Goal: Information Seeking & Learning: Learn about a topic

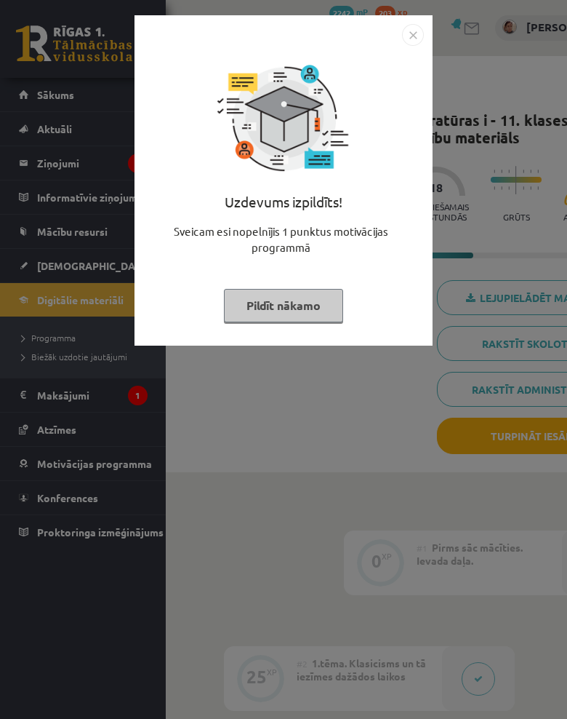
scroll to position [76, 127]
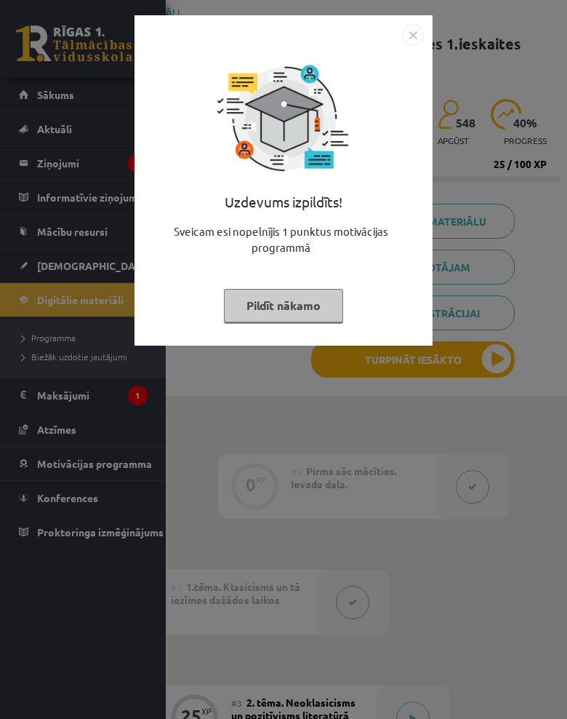
click at [415, 45] on img "Close" at bounding box center [413, 35] width 22 height 22
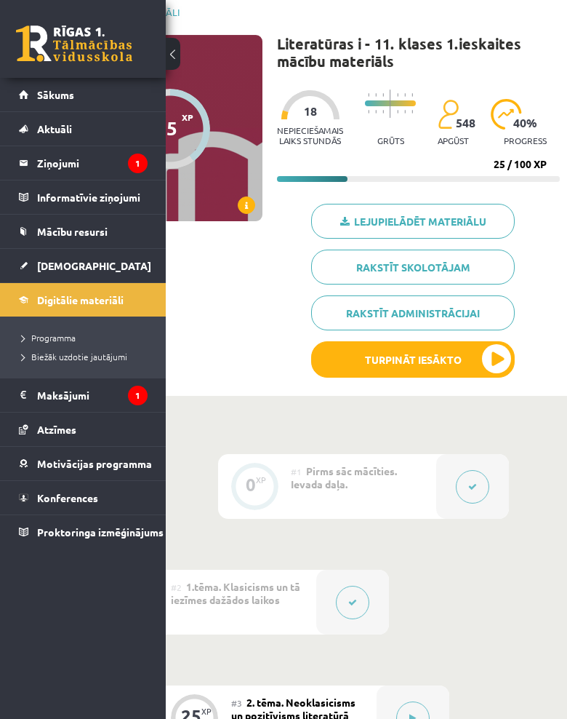
click at [177, 51] on button at bounding box center [173, 54] width 15 height 32
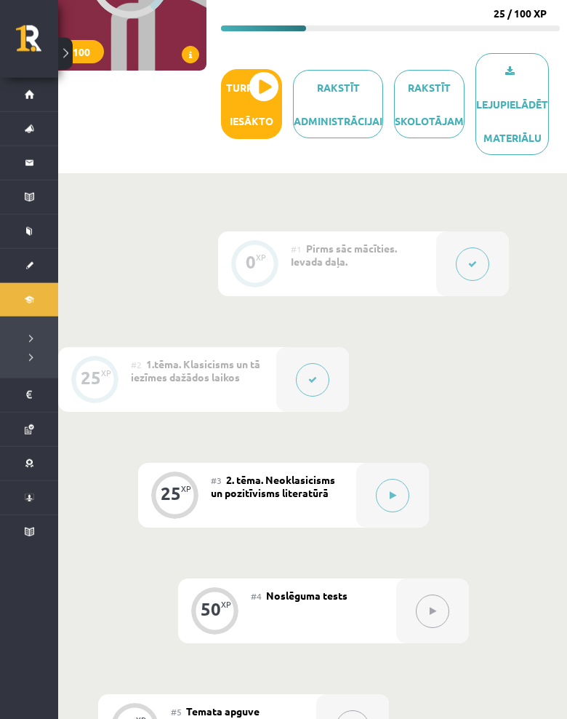
click at [401, 479] on button at bounding box center [392, 495] width 33 height 33
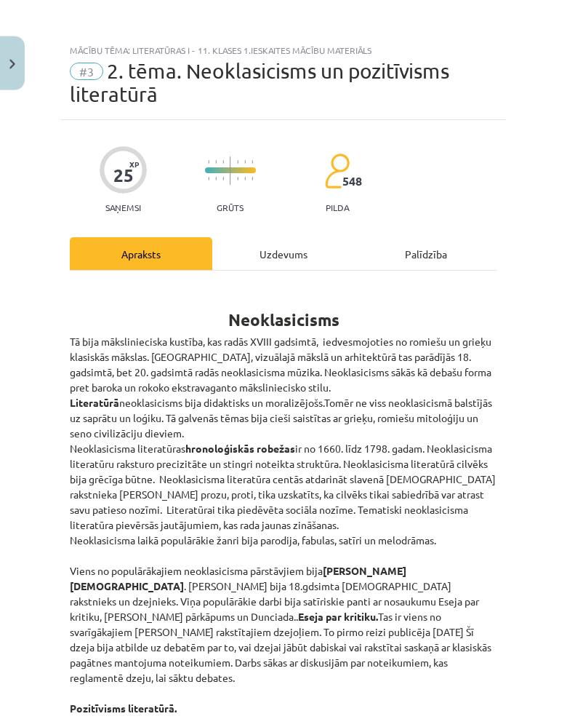
scroll to position [227, 58]
click at [291, 251] on div "Uzdevums" at bounding box center [283, 253] width 143 height 33
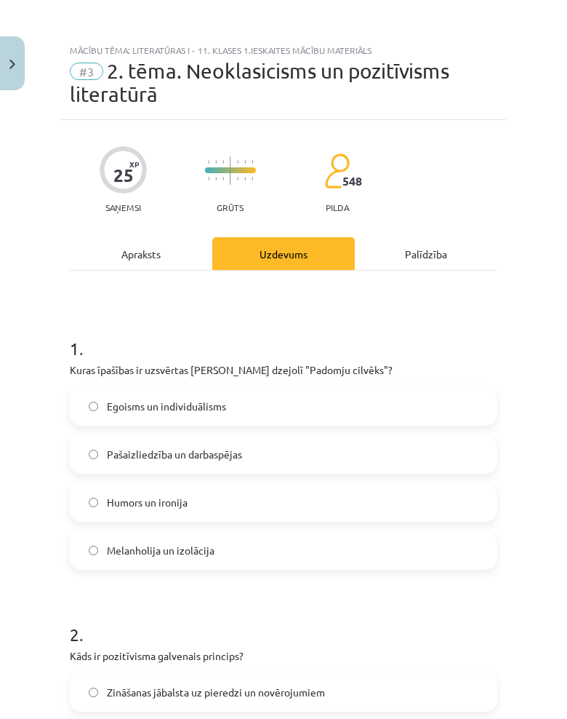
scroll to position [0, 0]
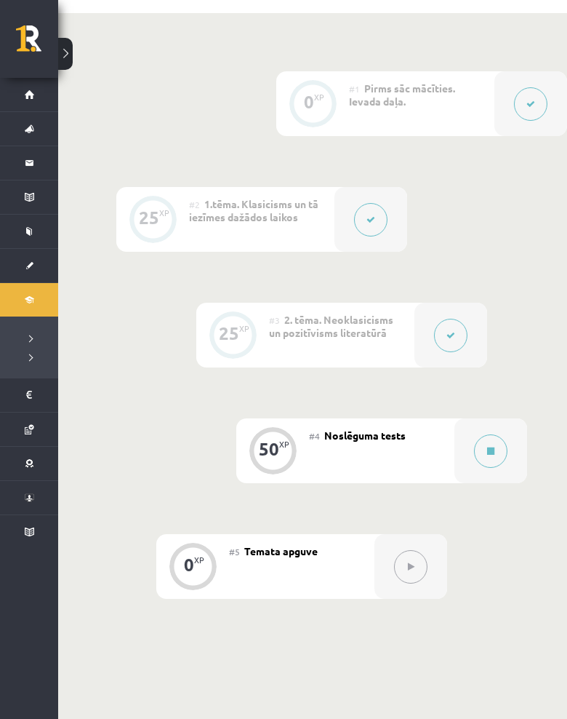
scroll to position [388, 0]
click at [490, 445] on icon at bounding box center [490, 449] width 7 height 9
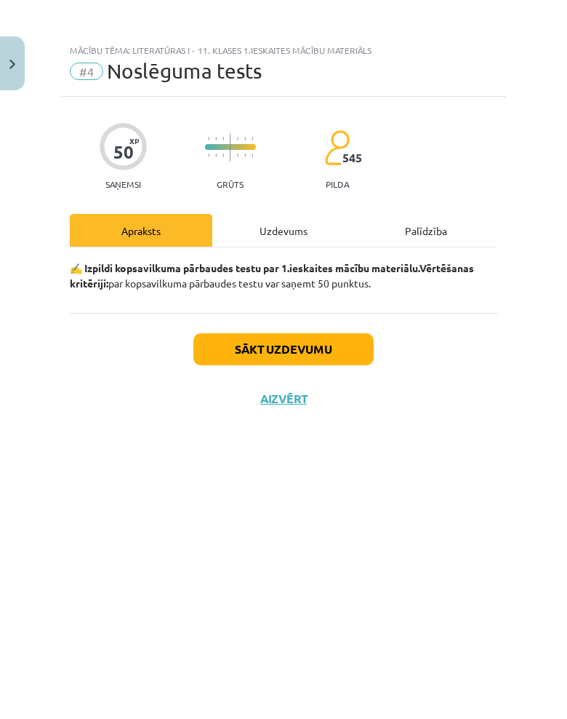
click at [291, 226] on div "Uzdevums" at bounding box center [283, 230] width 143 height 33
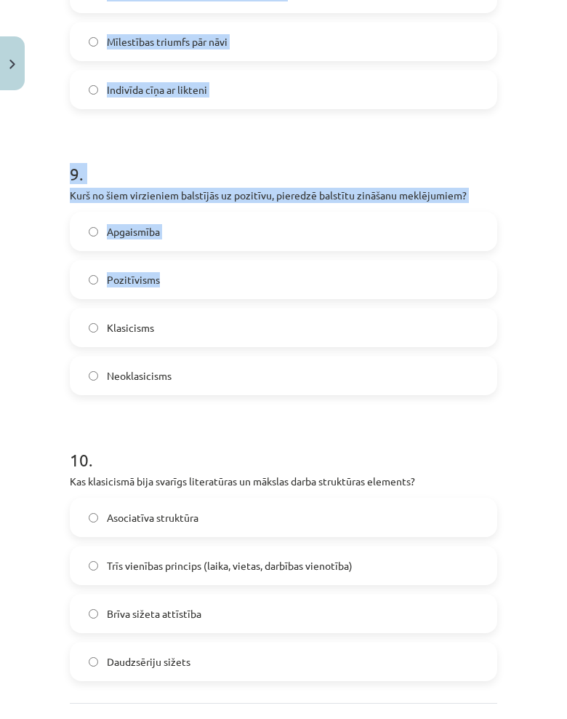
scroll to position [2465, 0]
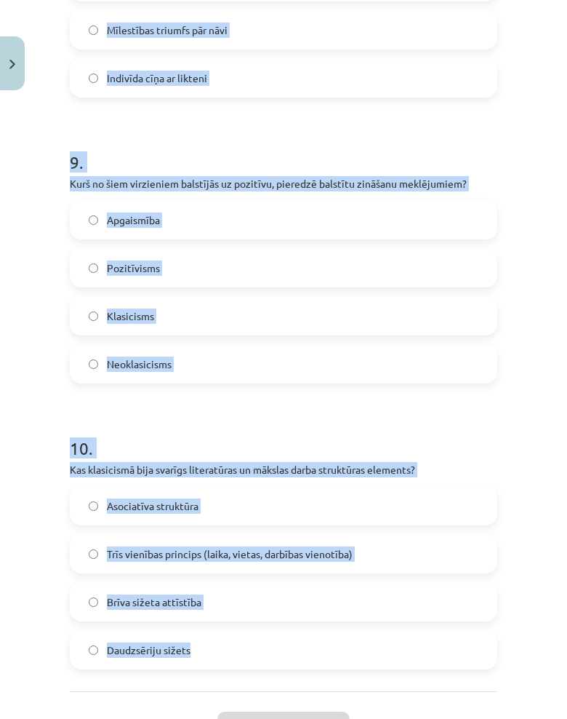
copy form "1 . Kas ir kopīgs neoklasicismam un klasicismam? Uzsvars uz radošās brīvības iz…"
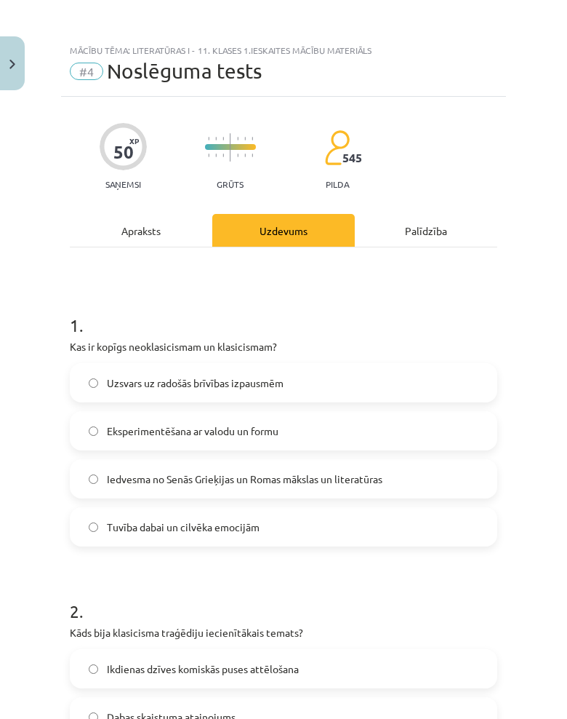
scroll to position [0, 0]
click at [350, 483] on span "Iedvesma no Senās Grieķijas un Romas mākslas un literatūras" at bounding box center [245, 478] width 276 height 15
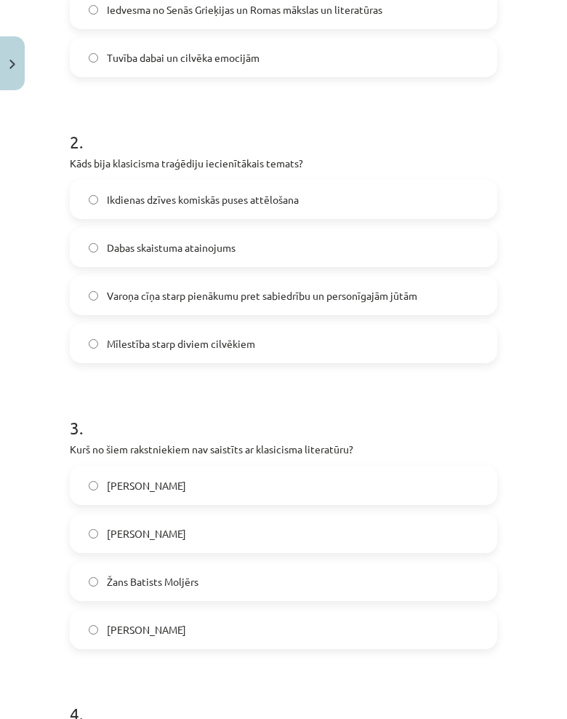
scroll to position [481, 0]
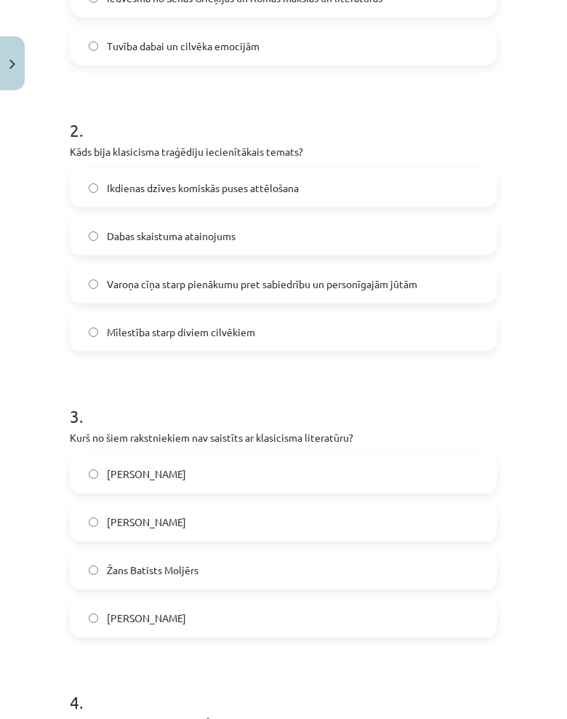
click at [424, 285] on label "Varoņa cīņa starp pienākumu pret sabiedrību un personīgajām jūtām" at bounding box center [283, 283] width 425 height 36
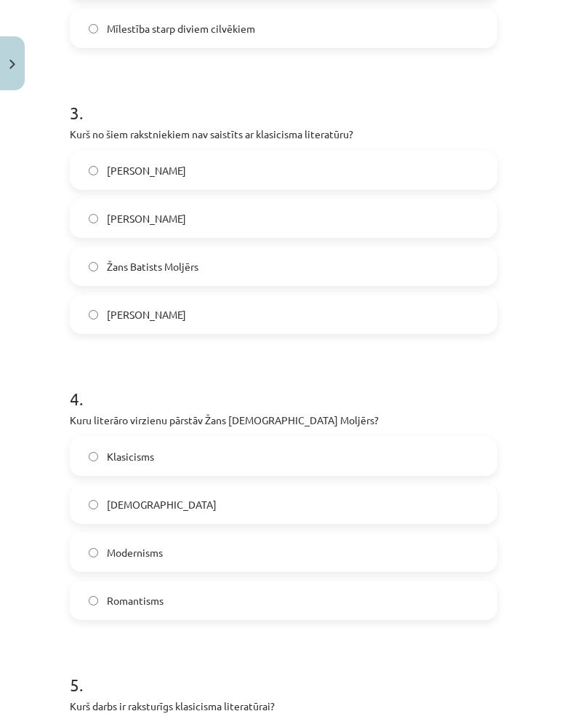
scroll to position [792, 0]
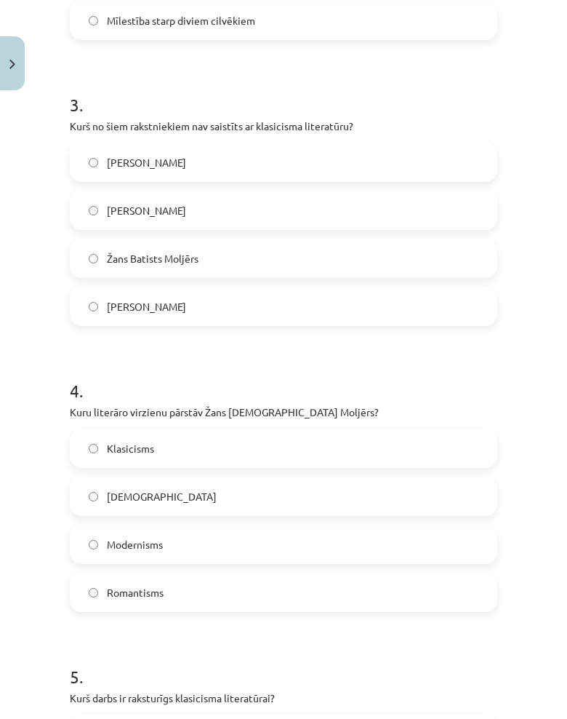
click at [271, 164] on label "Vilis Lācis" at bounding box center [283, 162] width 425 height 36
click at [194, 596] on label "Romantisms" at bounding box center [283, 592] width 425 height 36
click at [293, 433] on label "Klasicisms" at bounding box center [283, 448] width 425 height 36
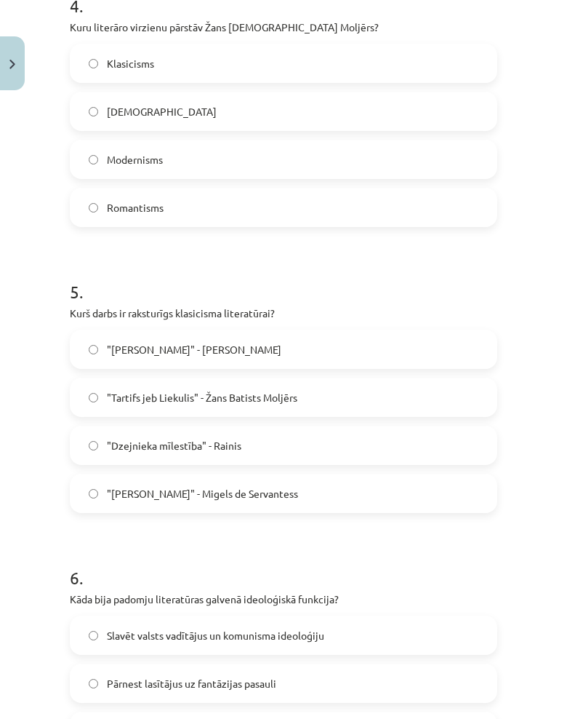
scroll to position [1195, 0]
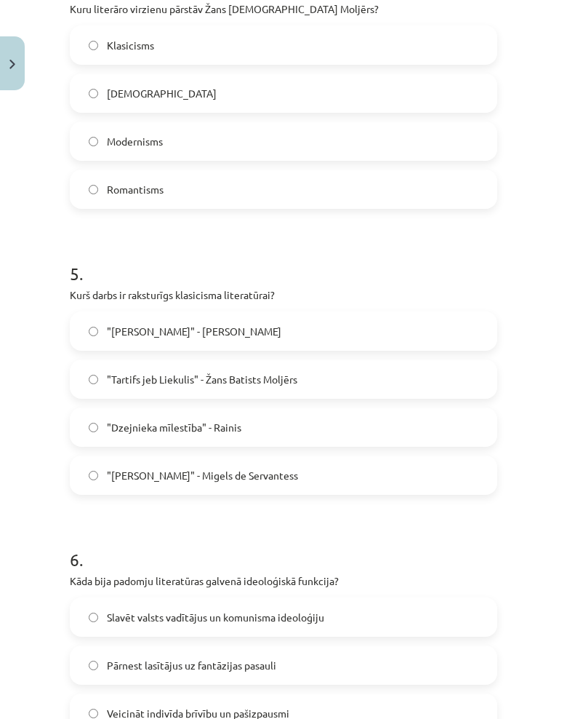
click at [288, 425] on label ""Dzejnieka mīlestība" - Rainis" at bounding box center [283, 427] width 425 height 36
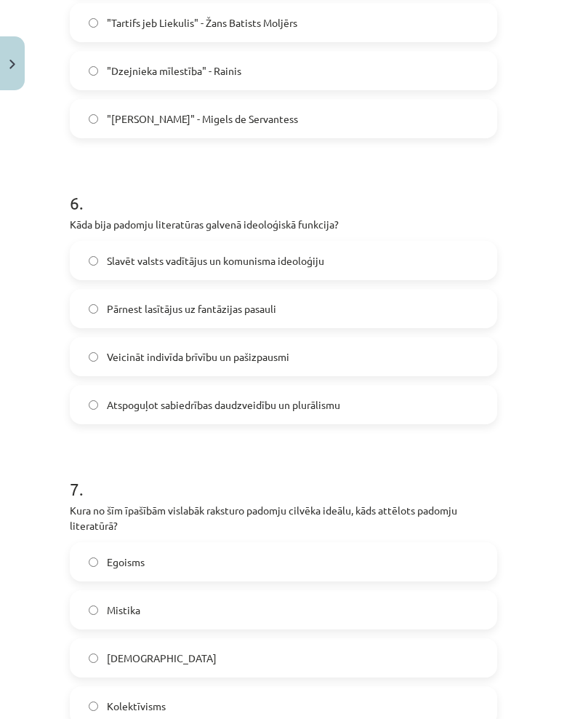
scroll to position [1597, 0]
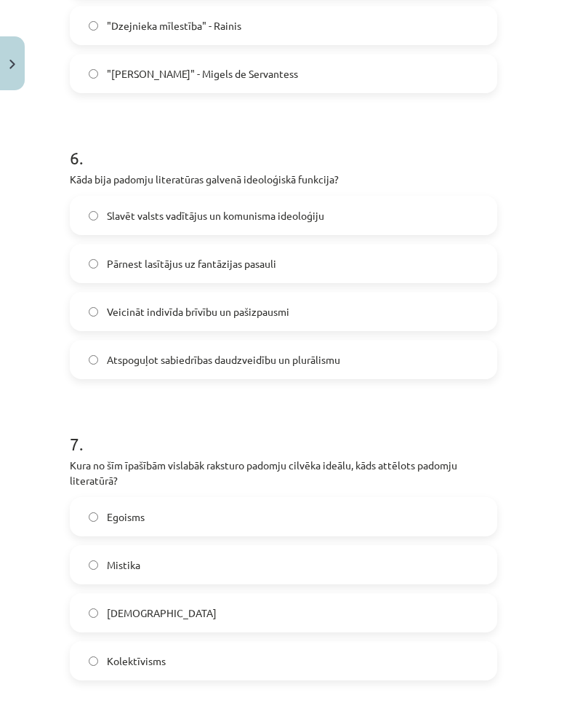
click at [360, 208] on label "Slavēt valsts vadītājus un komunisma ideoloģiju" at bounding box center [283, 215] width 425 height 36
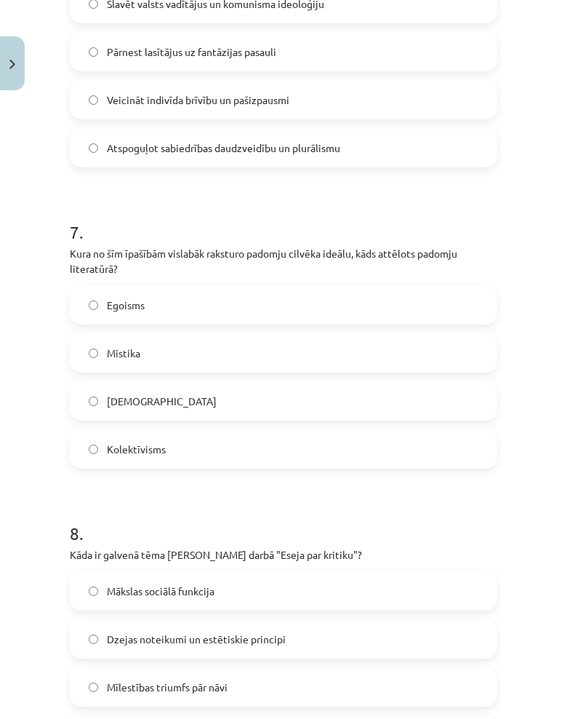
scroll to position [1820, 0]
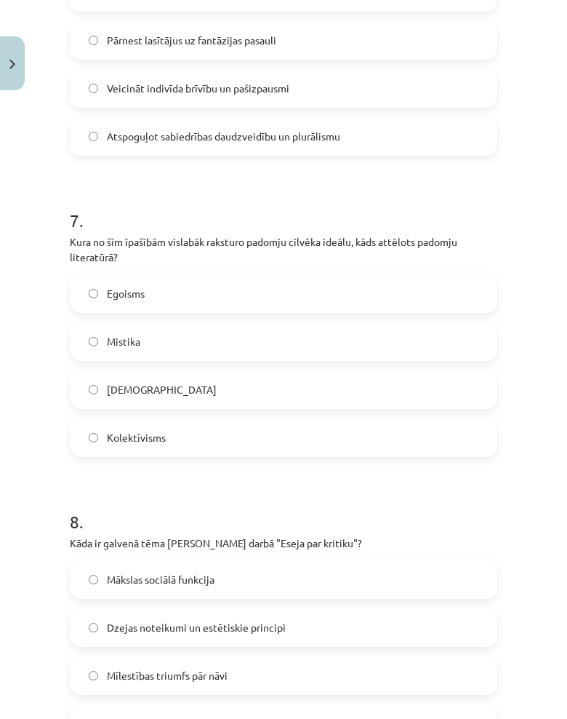
click at [375, 388] on label "Skepticisms" at bounding box center [283, 389] width 425 height 36
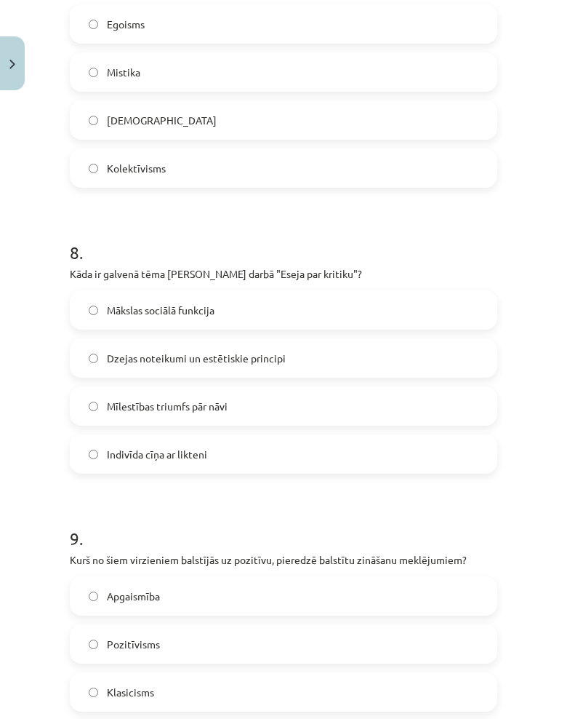
scroll to position [2093, 0]
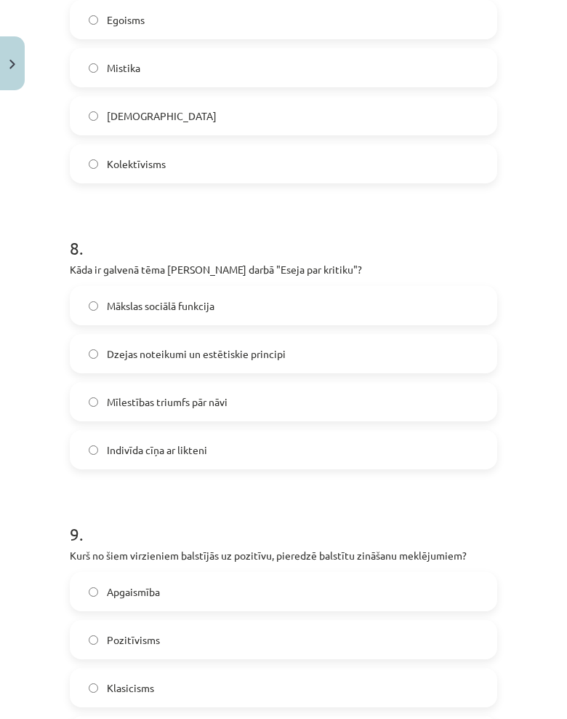
click at [364, 353] on label "Dzejas noteikumi un estētiskie principi" at bounding box center [283, 353] width 425 height 36
click at [213, 639] on label "Pozitīvisms" at bounding box center [283, 639] width 425 height 36
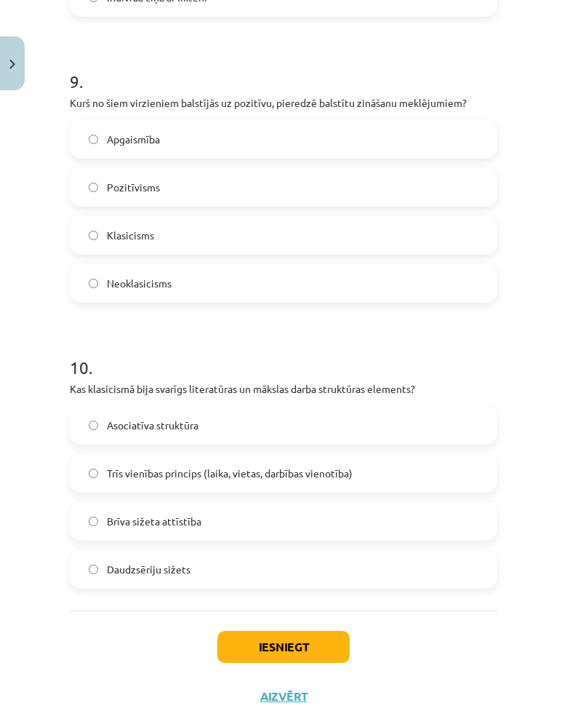
scroll to position [2546, 0]
click at [306, 467] on span "Trīs vienības princips (laika, vietas, darbības vienotība)" at bounding box center [230, 473] width 246 height 15
click at [295, 643] on button "Iesniegt" at bounding box center [283, 647] width 132 height 32
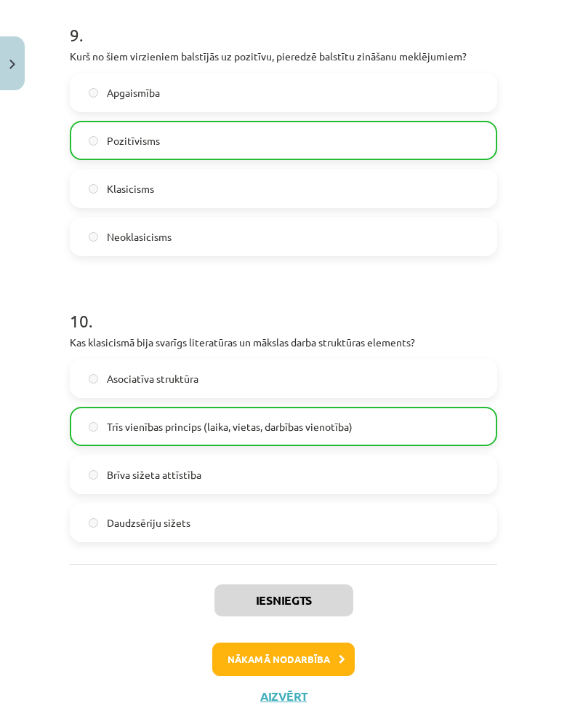
scroll to position [2592, 0]
click at [321, 647] on button "Nākamā nodarbība" at bounding box center [283, 659] width 143 height 33
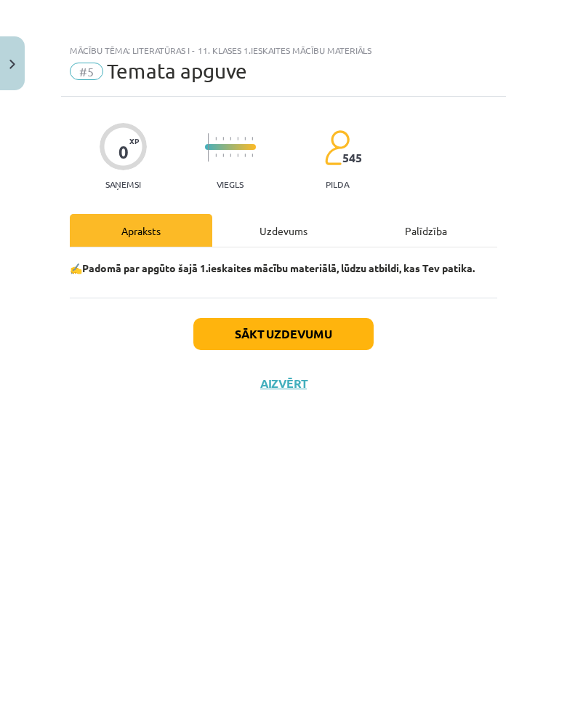
click at [279, 230] on div "Uzdevums" at bounding box center [283, 230] width 143 height 33
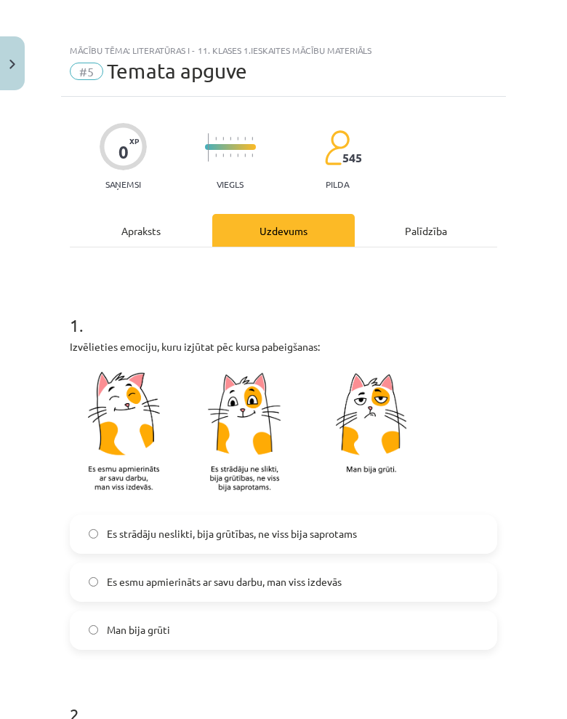
scroll to position [36, 0]
click at [411, 516] on label "Es strādāju neslikti, bija grūtības, ne viss bija saprotams" at bounding box center [283, 534] width 425 height 36
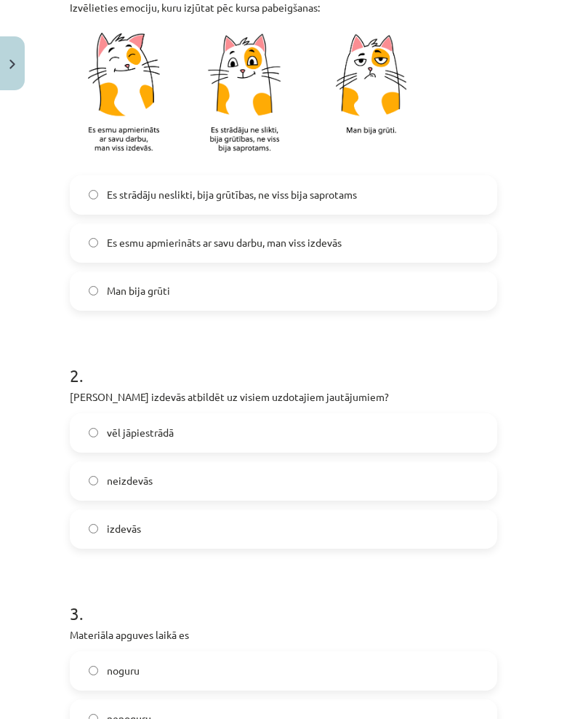
scroll to position [339, 0]
click at [399, 511] on label "izdevās" at bounding box center [283, 529] width 425 height 36
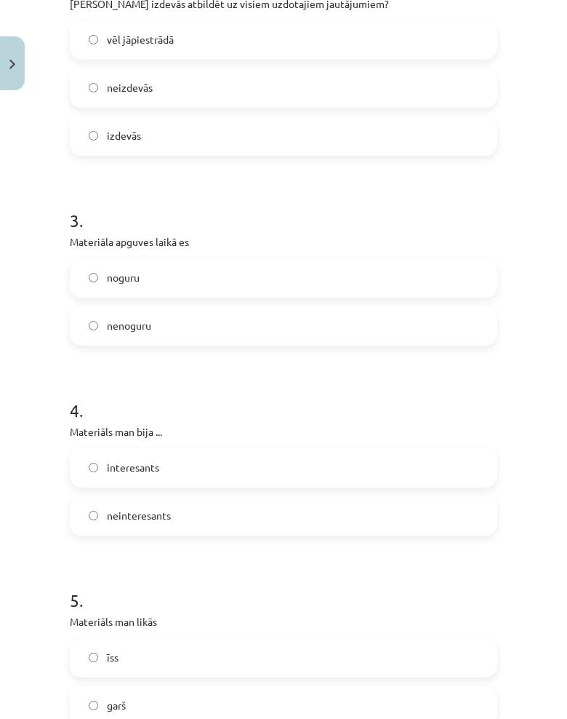
scroll to position [732, 0]
click at [450, 260] on label "noguru" at bounding box center [283, 278] width 425 height 36
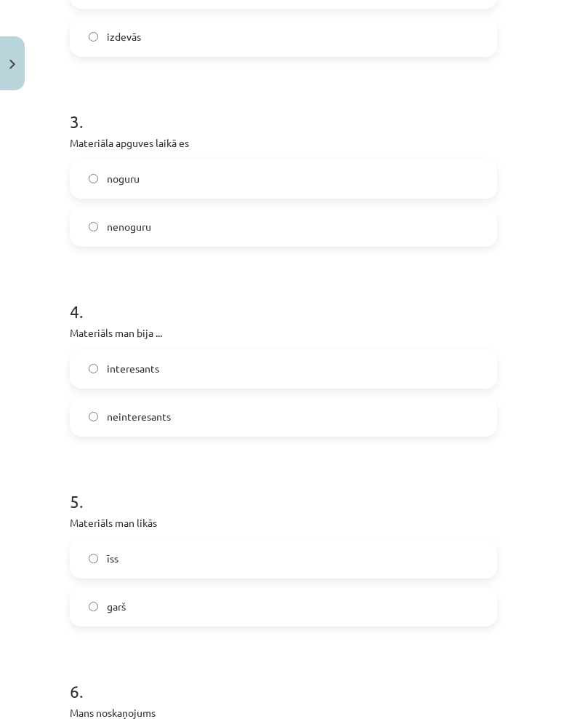
scroll to position [831, 0]
click at [458, 351] on label "interesants" at bounding box center [283, 369] width 425 height 36
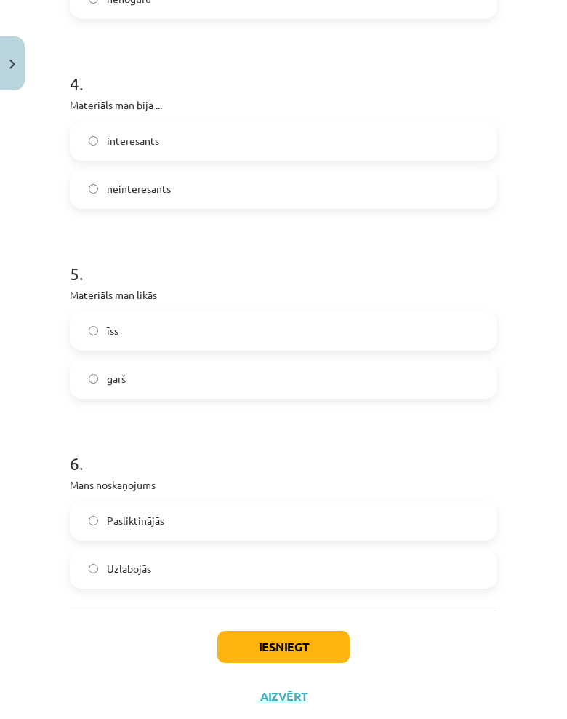
scroll to position [1058, 0]
click at [455, 361] on label "garš" at bounding box center [283, 379] width 425 height 36
click at [354, 551] on label "Uzlabojās" at bounding box center [283, 569] width 425 height 36
click at [312, 631] on button "Iesniegt" at bounding box center [283, 647] width 132 height 32
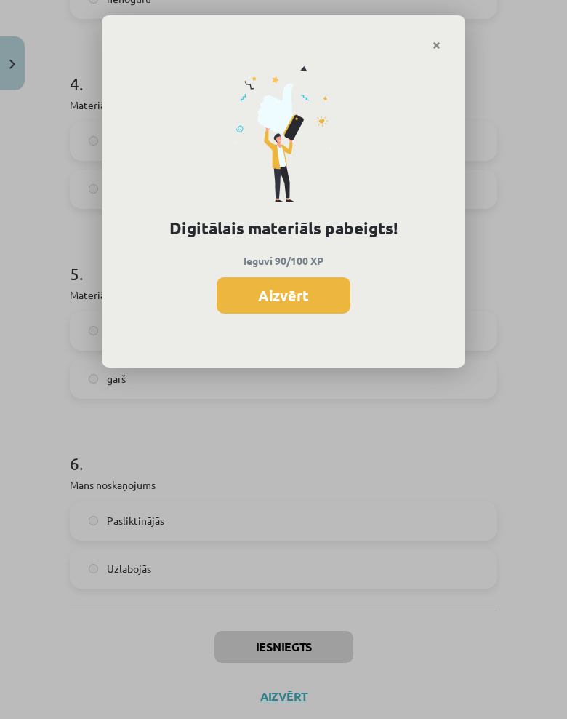
click at [324, 287] on button "Aizvērt" at bounding box center [284, 295] width 134 height 36
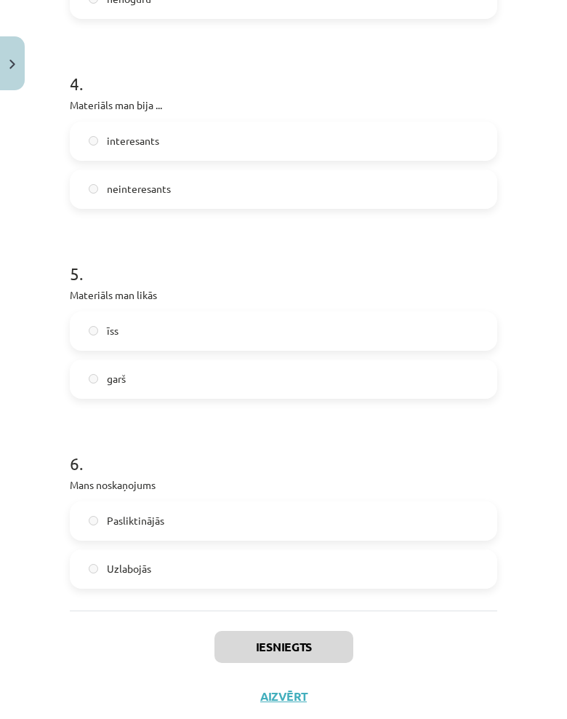
click at [12, 57] on button "Close" at bounding box center [12, 63] width 25 height 54
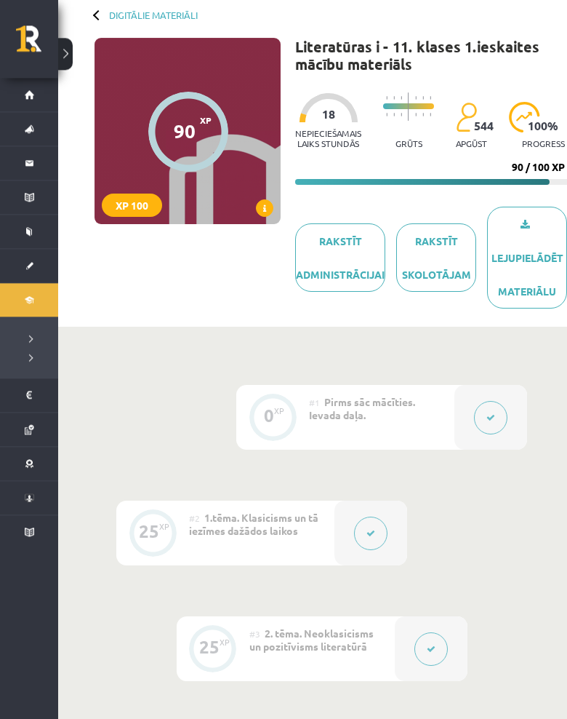
scroll to position [0, 0]
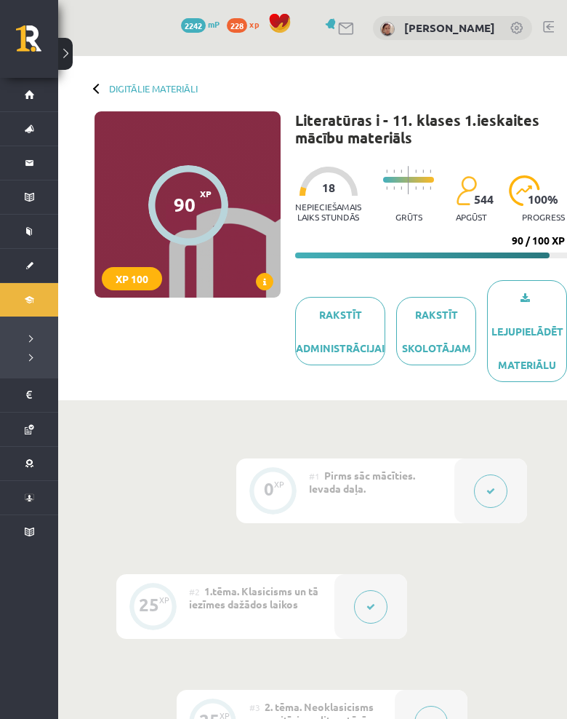
click at [95, 88] on div at bounding box center [98, 88] width 10 height 10
click at [165, 92] on link "Digitālie materiāli" at bounding box center [153, 88] width 89 height 11
